Goal: Communication & Community: Answer question/provide support

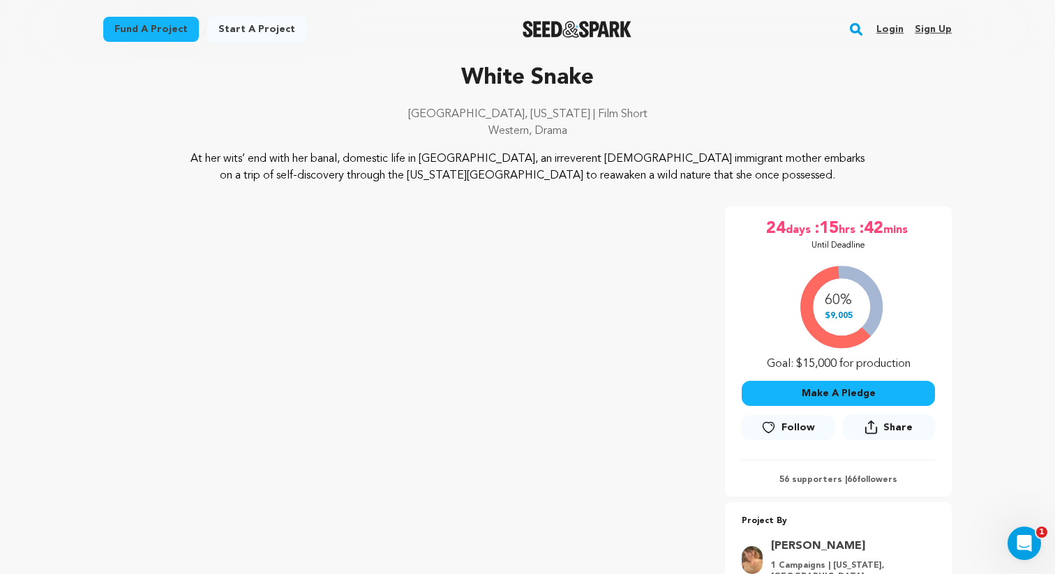
scroll to position [80, 0]
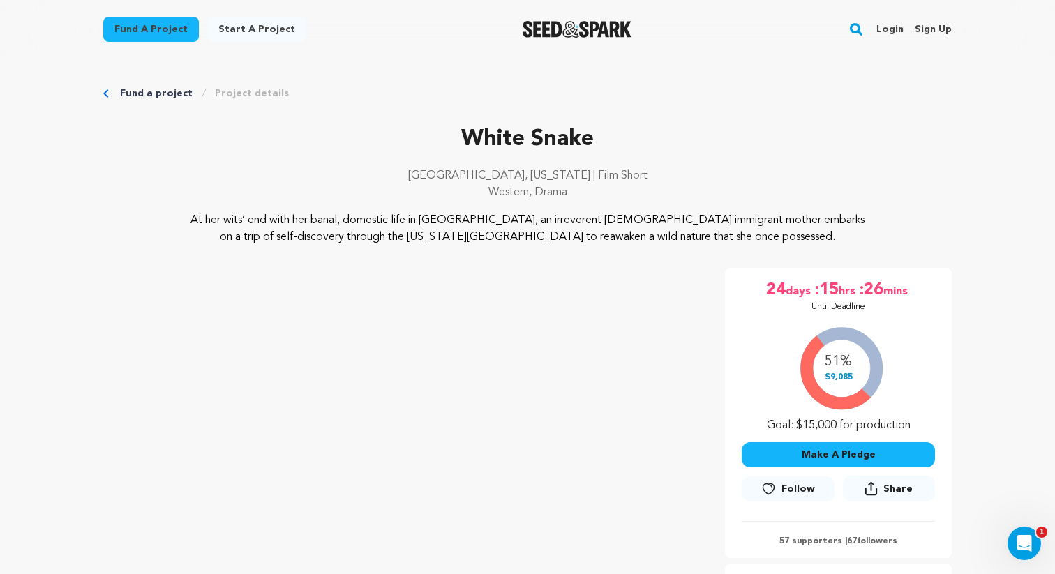
click at [892, 24] on link "Login" at bounding box center [889, 29] width 27 height 22
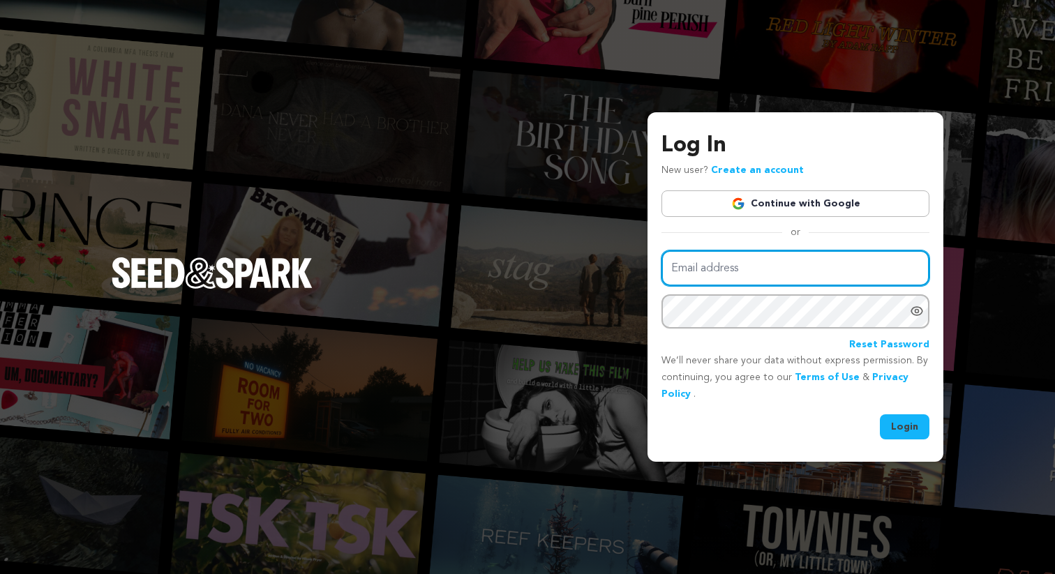
type input "hw2979@columbia.edu"
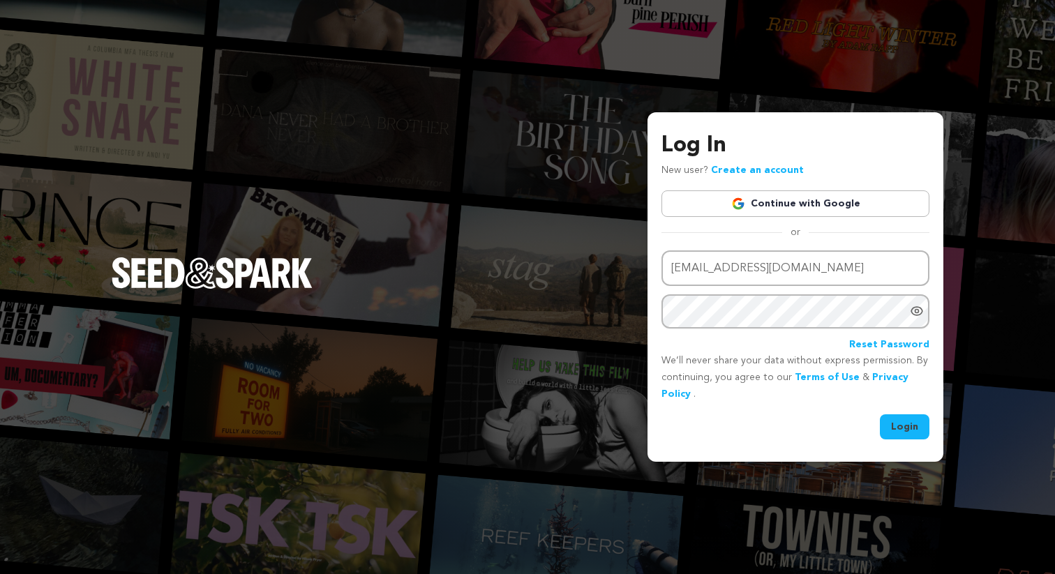
click at [892, 434] on button "Login" at bounding box center [905, 426] width 50 height 25
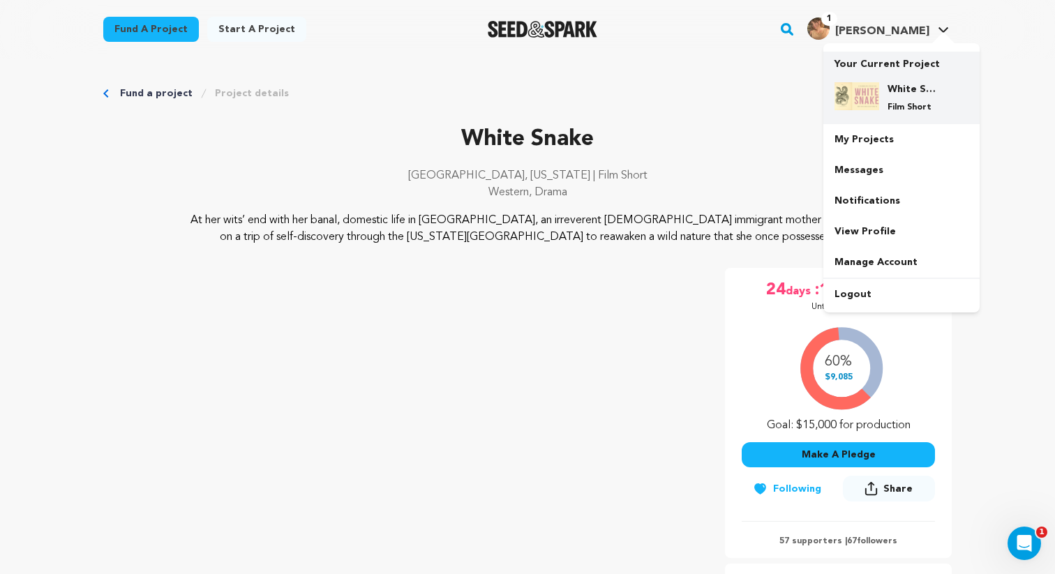
click at [893, 106] on p "Film Short" at bounding box center [913, 107] width 50 height 11
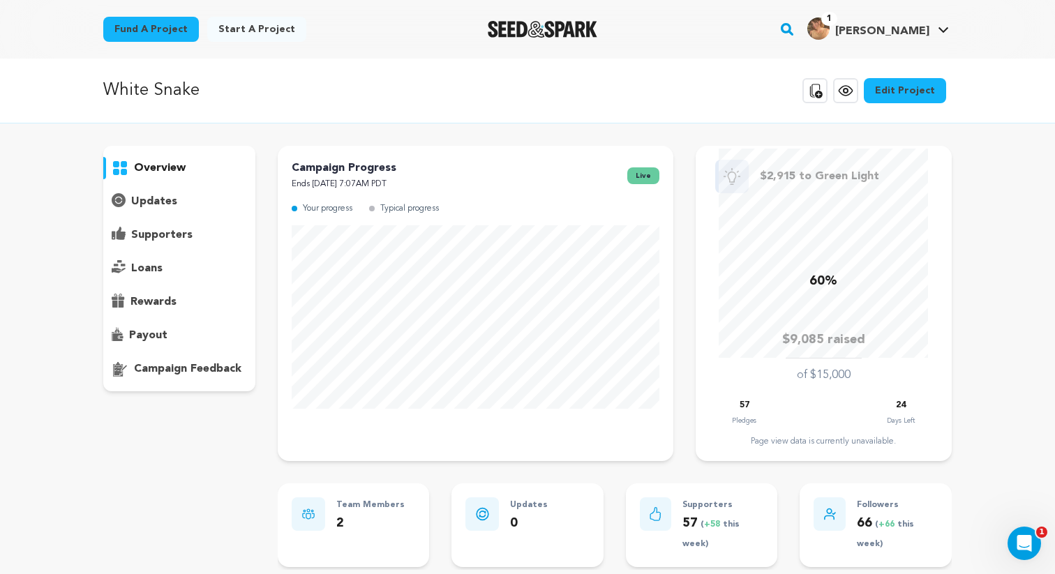
click at [174, 231] on p "supporters" at bounding box center [161, 235] width 61 height 17
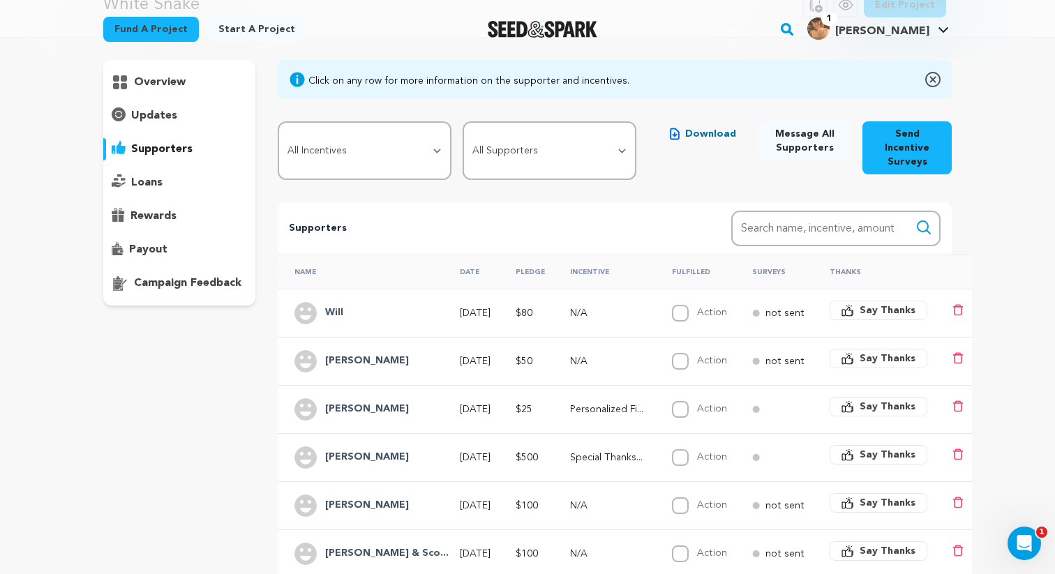
scroll to position [94, 0]
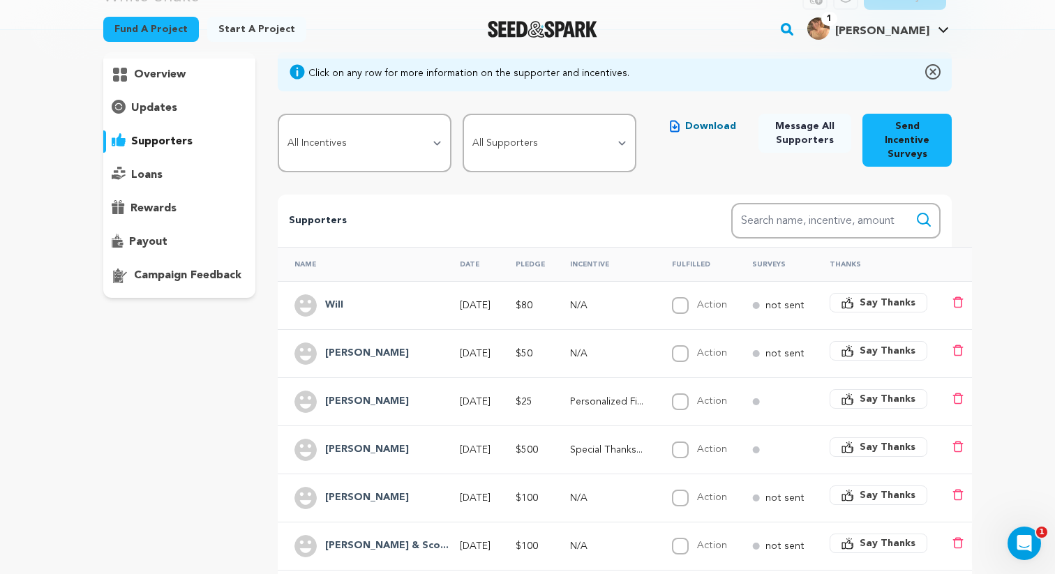
click at [329, 305] on h4 "Will" at bounding box center [334, 305] width 18 height 17
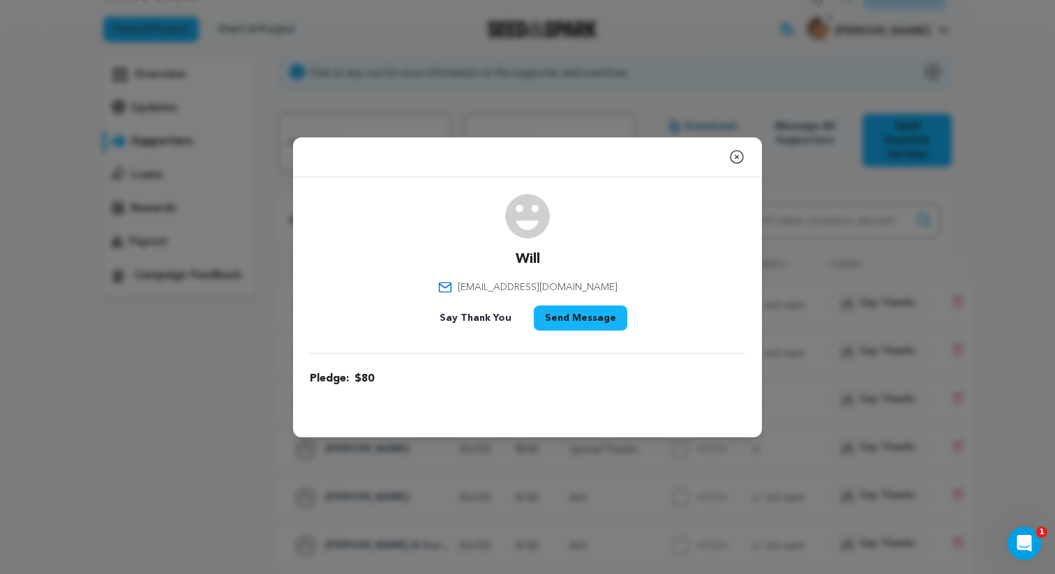
click at [734, 160] on icon "button" at bounding box center [736, 157] width 17 height 17
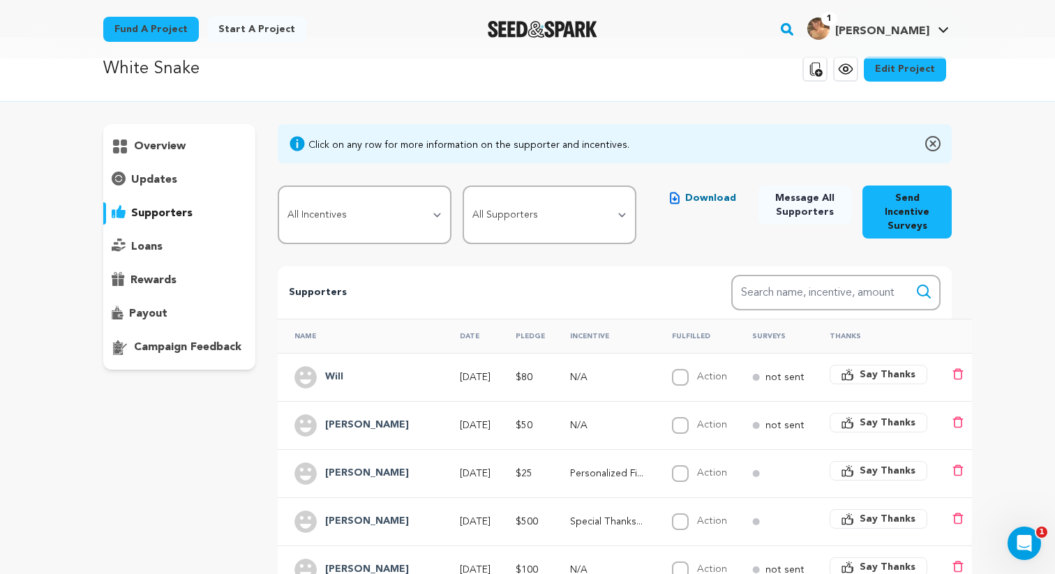
scroll to position [0, 0]
